Goal: Find specific page/section: Find specific page/section

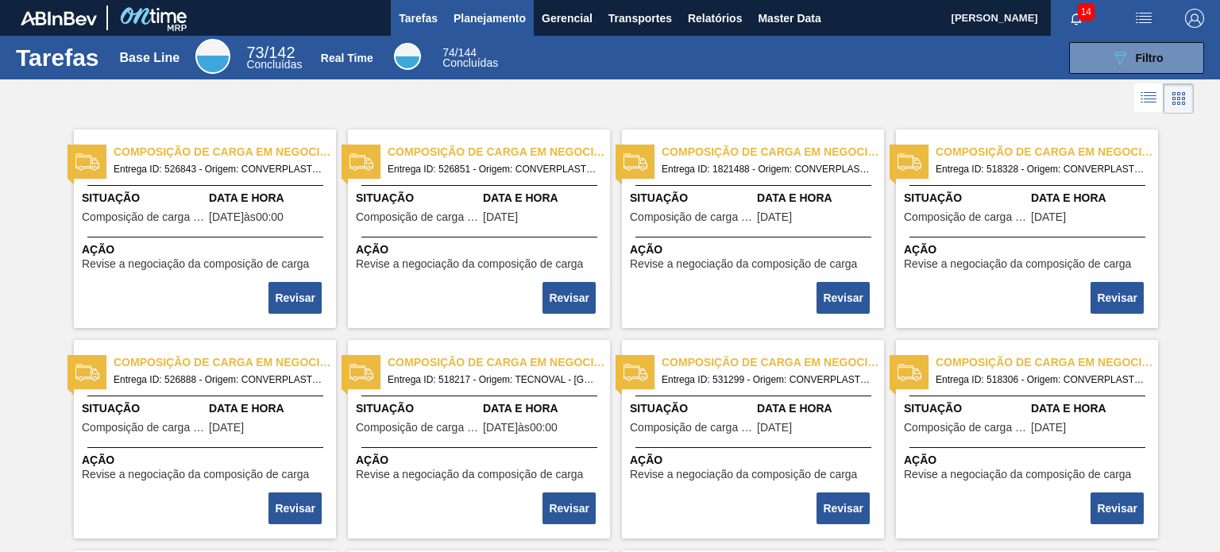
click at [499, 14] on span "Planejamento" at bounding box center [490, 18] width 72 height 19
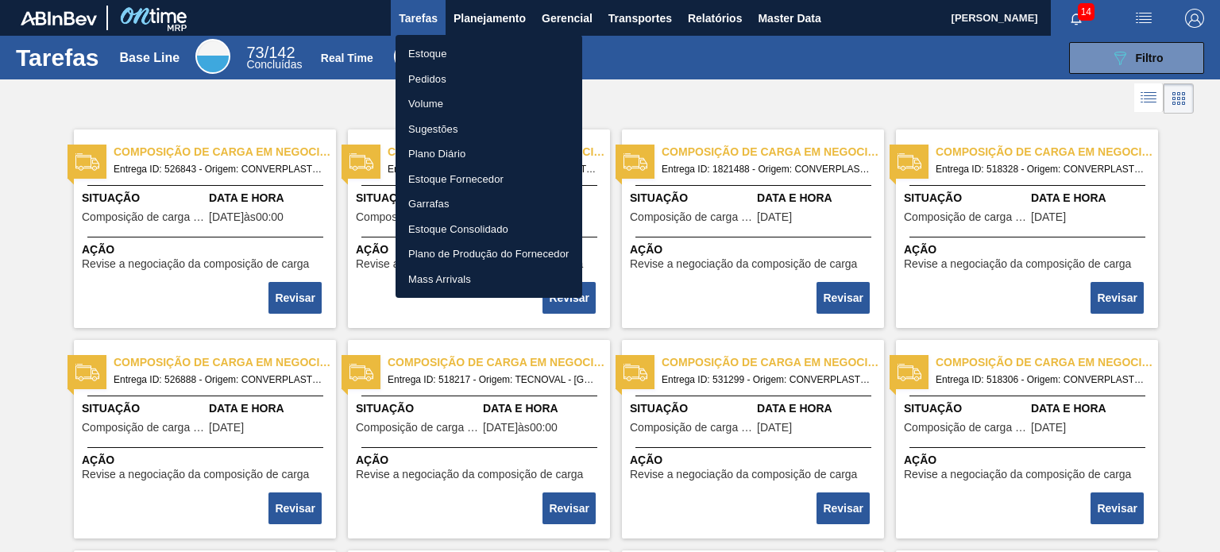
click at [461, 83] on li "Pedidos" at bounding box center [489, 79] width 187 height 25
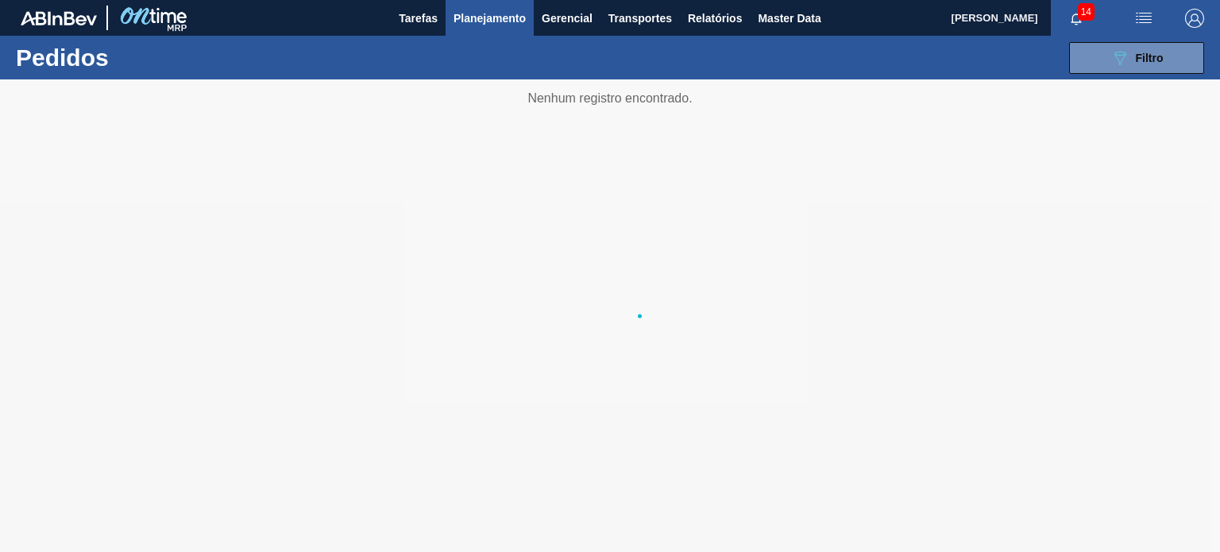
click at [1200, 24] on img "button" at bounding box center [1194, 18] width 19 height 19
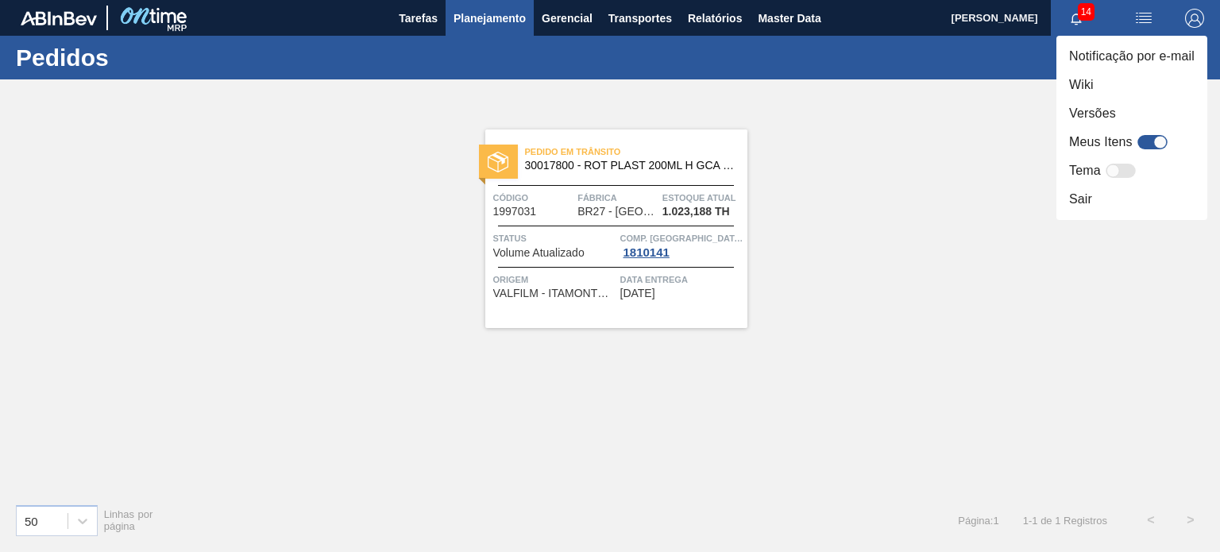
click at [1200, 24] on div at bounding box center [610, 276] width 1220 height 552
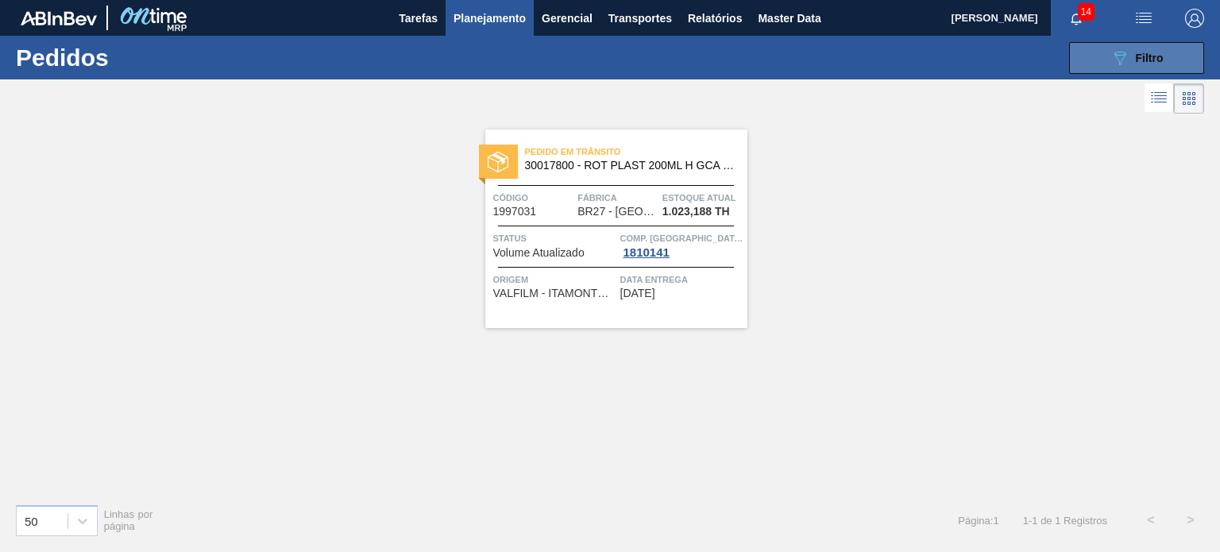
click at [1081, 68] on button "089F7B8B-B2A5-4AFE-B5C0-19BA573D28AC Filtro" at bounding box center [1136, 58] width 135 height 32
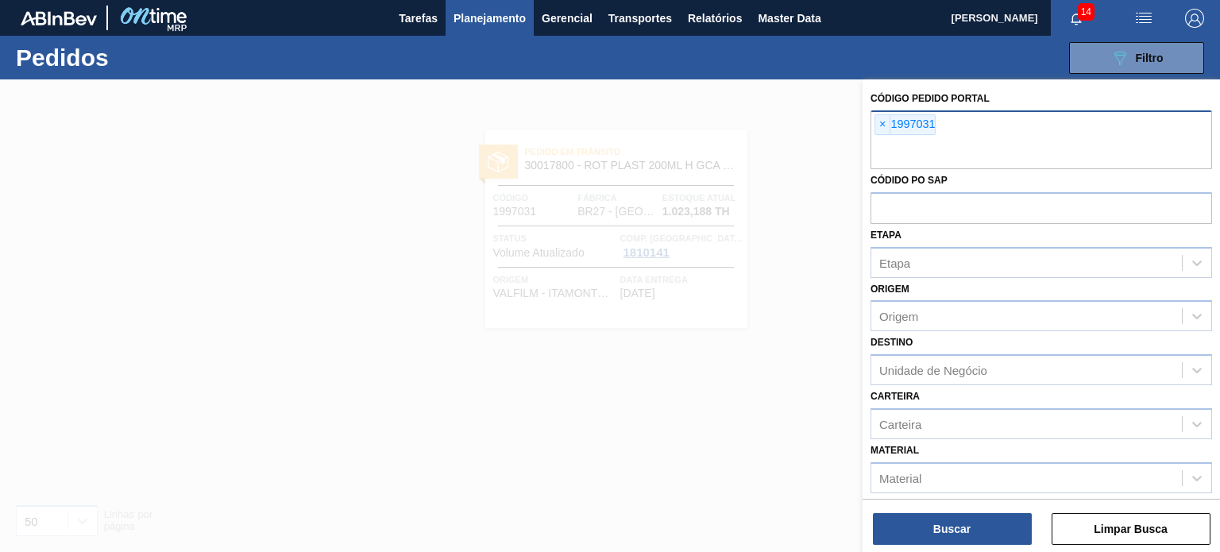
click at [880, 135] on div "× 1997031" at bounding box center [1042, 139] width 342 height 59
click at [887, 135] on div "× 1997031" at bounding box center [1042, 139] width 342 height 59
paste input "1963045"
type input "1963045"
click at [886, 128] on span "×" at bounding box center [883, 124] width 15 height 19
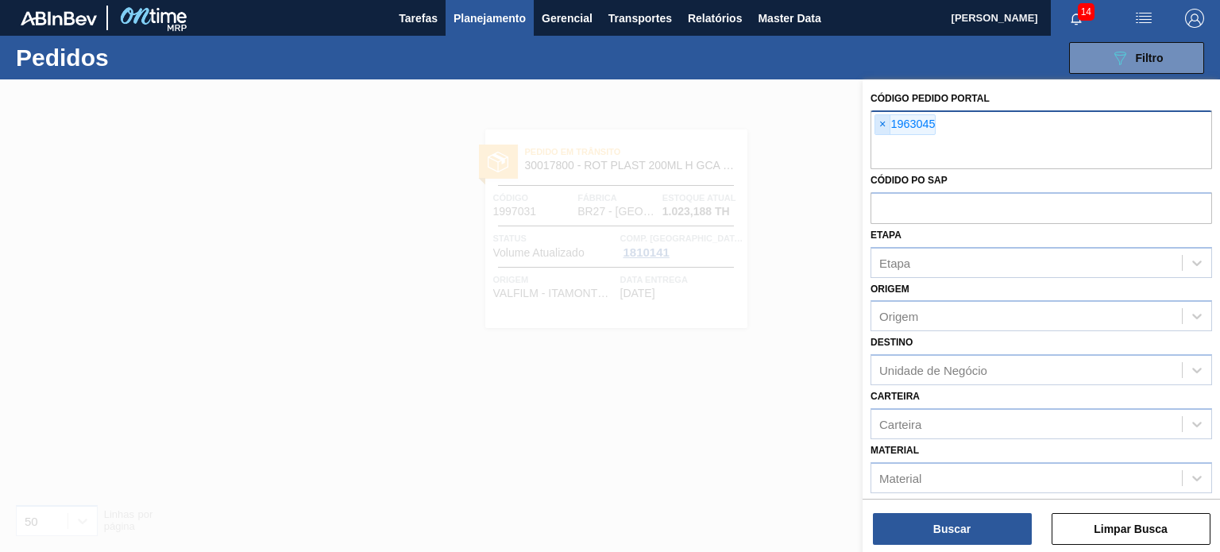
click at [886, 129] on span "×" at bounding box center [883, 124] width 15 height 19
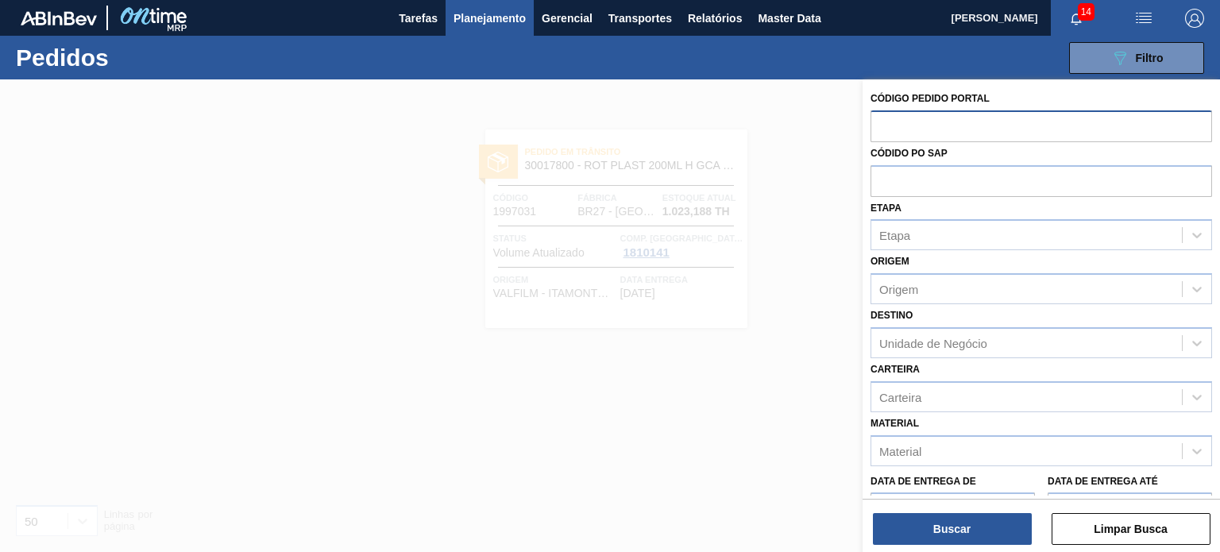
paste input "1963045"
type input "1963045"
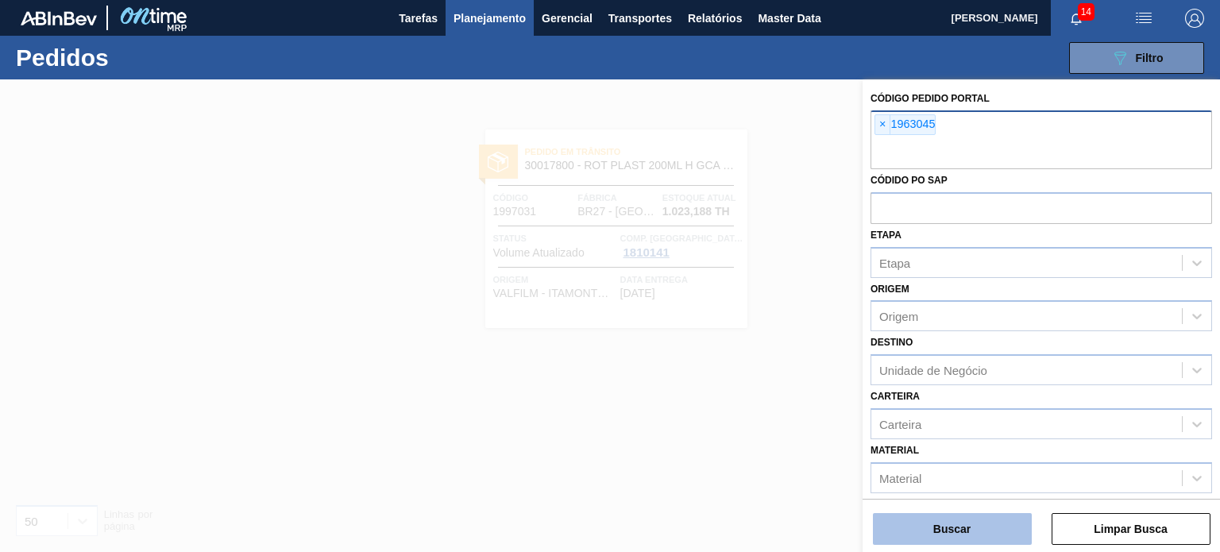
click at [969, 529] on button "Buscar" at bounding box center [952, 529] width 159 height 32
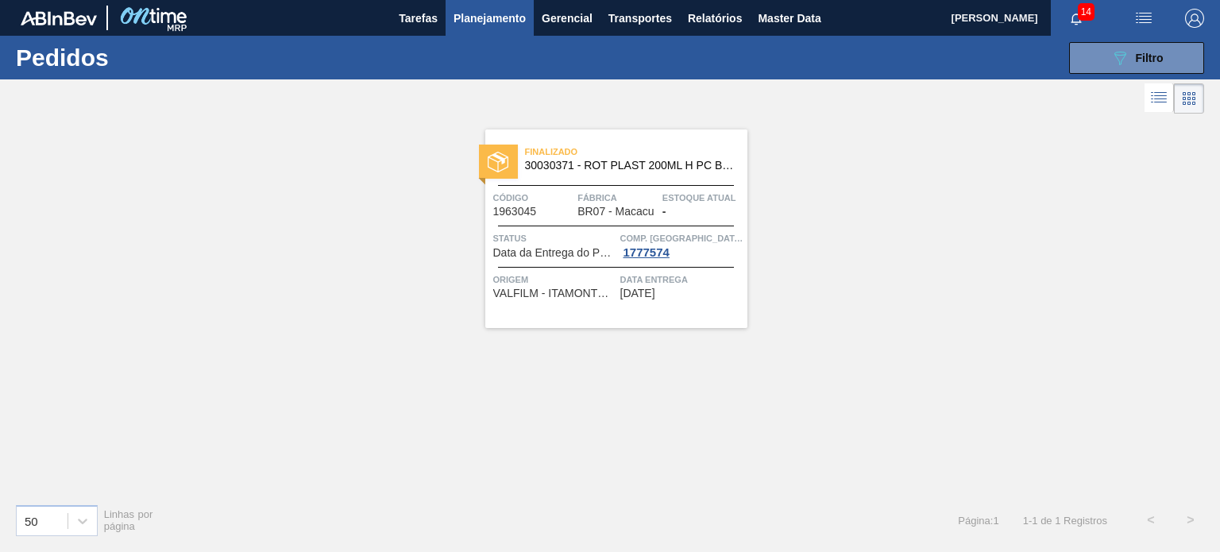
click at [668, 170] on span "30030371 - ROT PLAST 200ML H PC BLACK NIV24" at bounding box center [630, 166] width 210 height 12
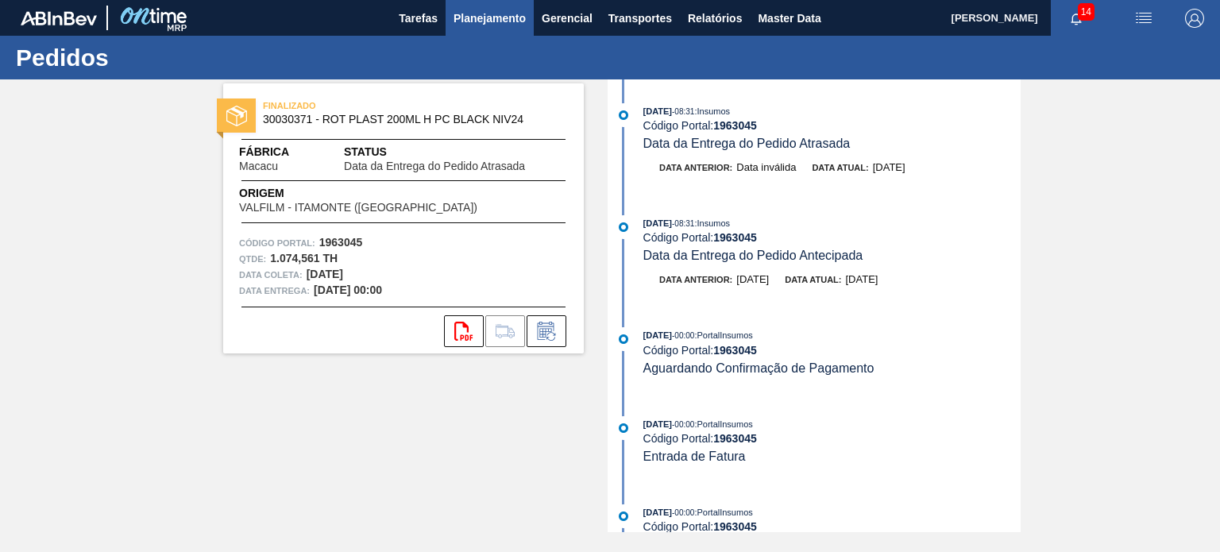
click at [494, 28] on button "Planejamento" at bounding box center [490, 18] width 88 height 36
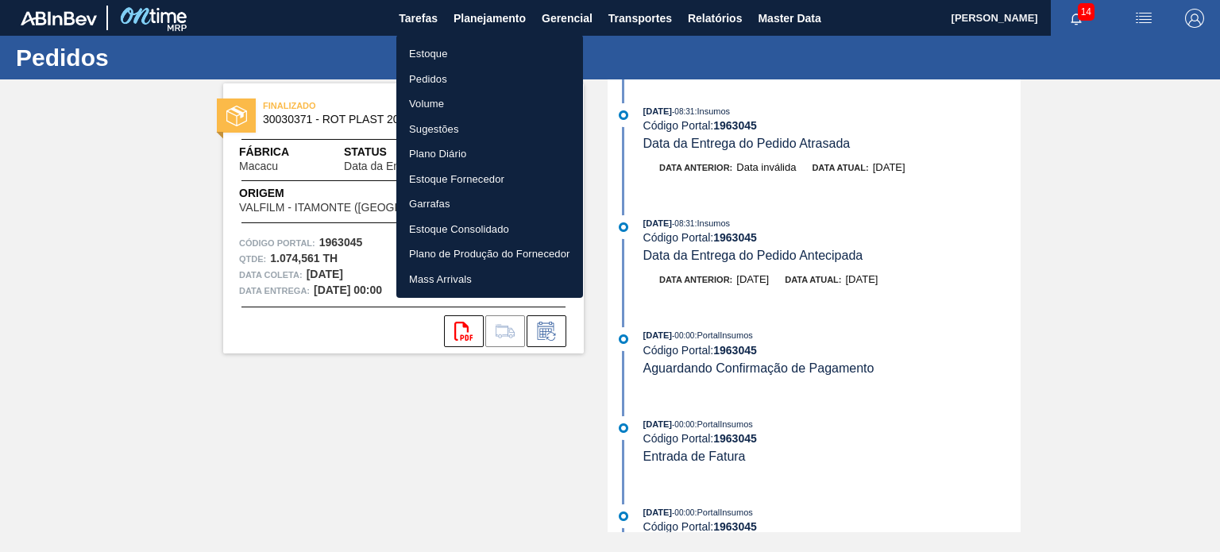
click at [483, 47] on li "Estoque" at bounding box center [489, 53] width 187 height 25
